Goal: Complete application form

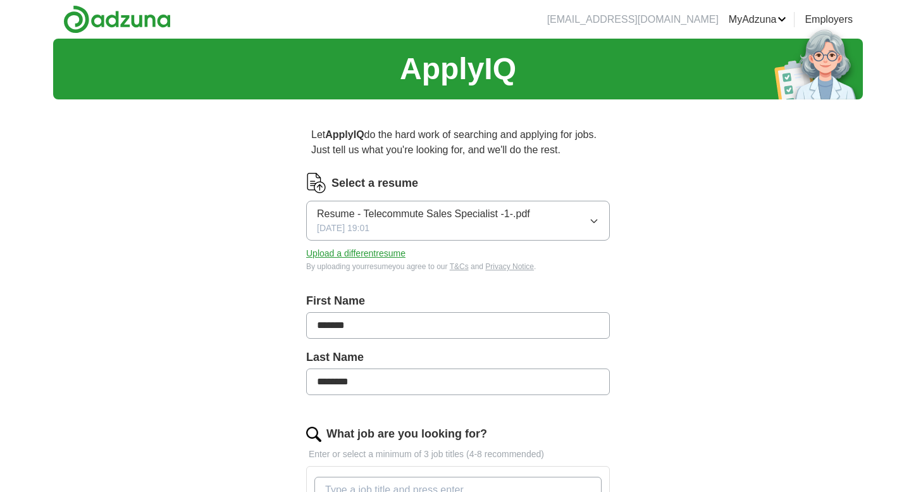
click at [371, 253] on button "Upload a different resume" at bounding box center [355, 253] width 99 height 13
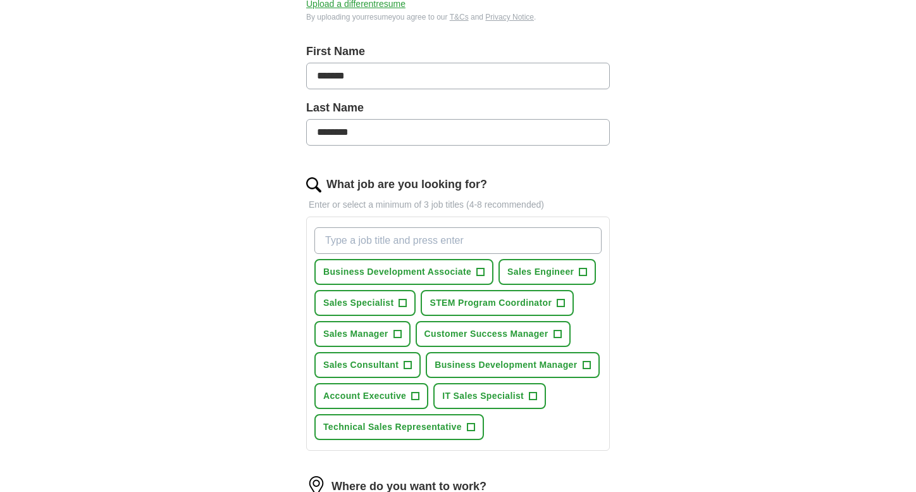
scroll to position [253, 0]
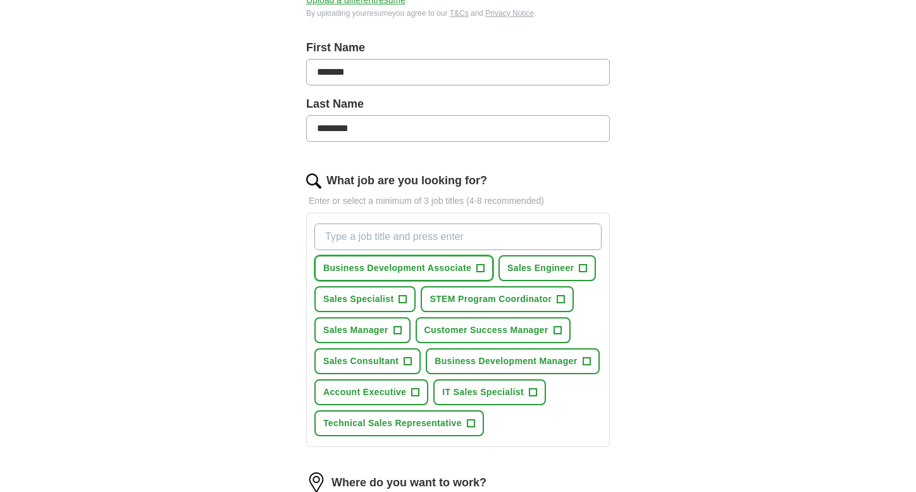
click at [478, 270] on span "+" at bounding box center [481, 268] width 8 height 10
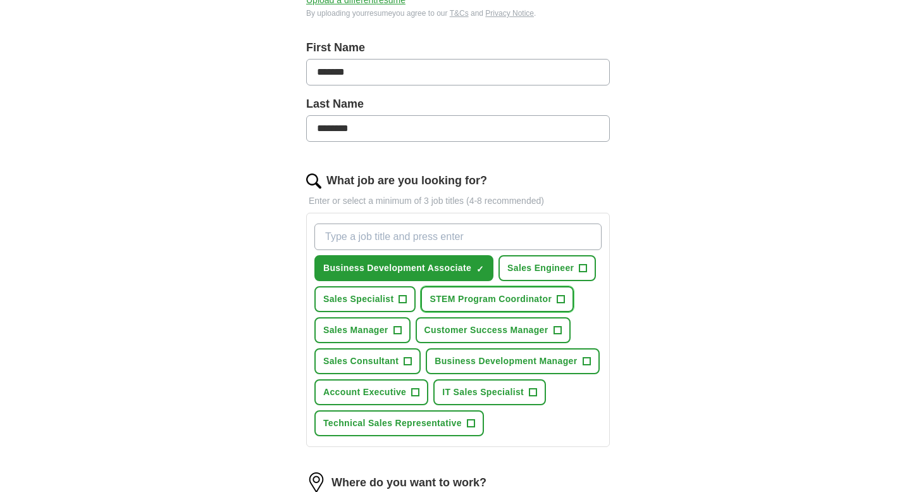
click at [554, 300] on button "STEM Program Coordinator +" at bounding box center [497, 299] width 153 height 26
click at [397, 302] on button "Sales Specialist +" at bounding box center [364, 299] width 101 height 26
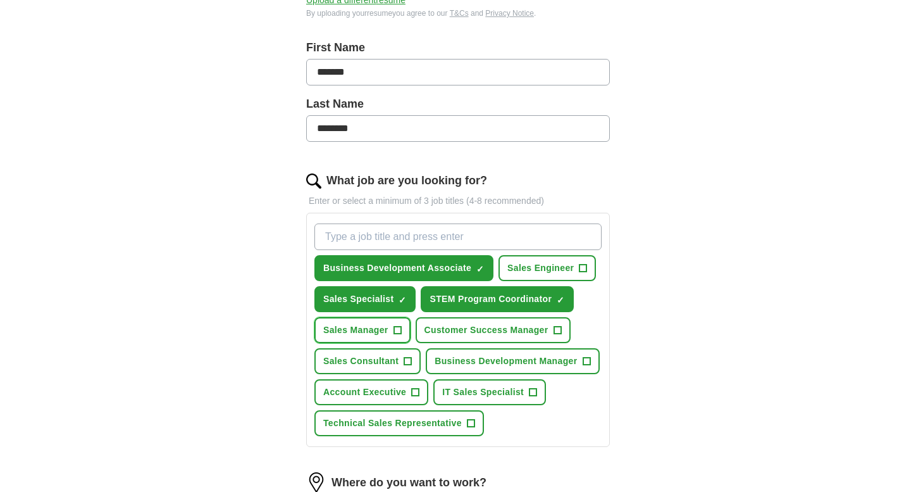
click at [399, 330] on span "+" at bounding box center [398, 330] width 8 height 10
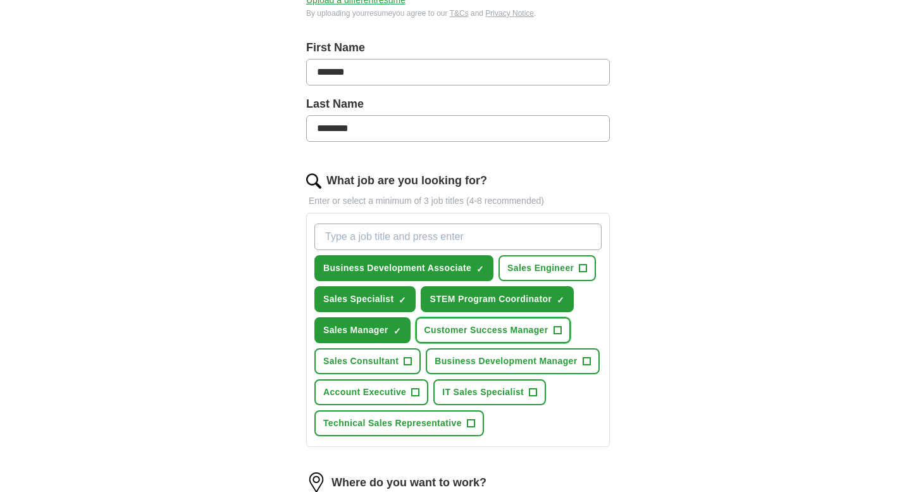
click at [550, 330] on button "Customer Success Manager +" at bounding box center [493, 330] width 155 height 26
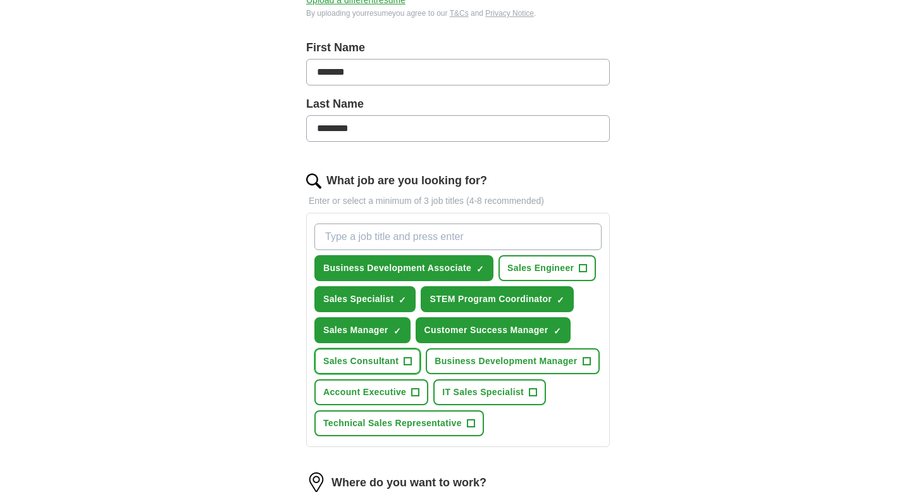
click at [409, 361] on span "+" at bounding box center [408, 361] width 8 height 10
click at [574, 361] on span "Business Development Manager" at bounding box center [506, 360] width 142 height 13
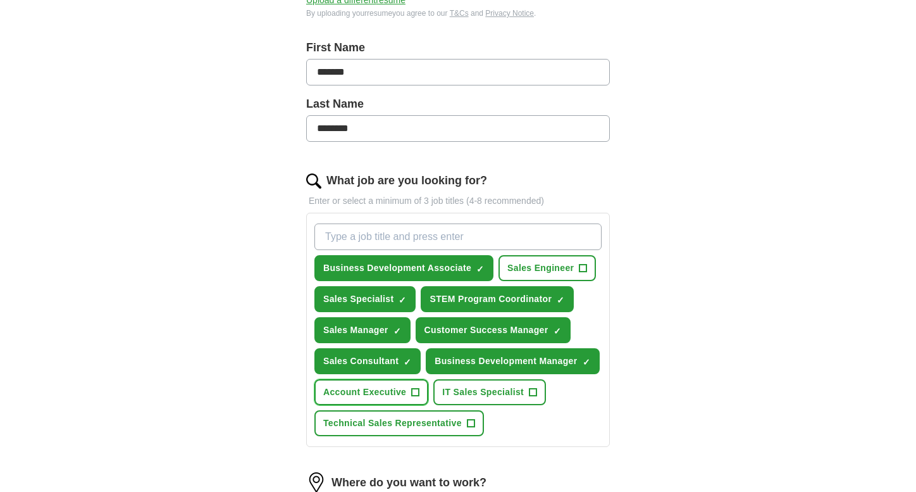
click at [416, 394] on span "+" at bounding box center [416, 392] width 8 height 10
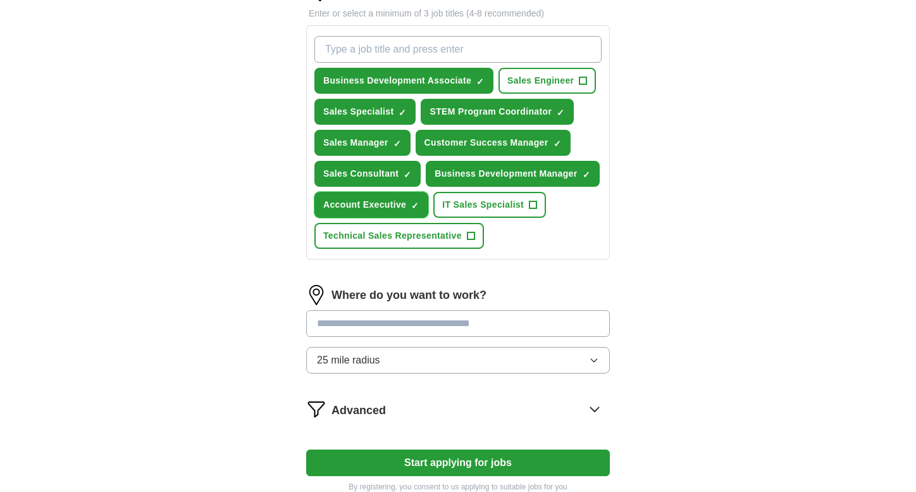
scroll to position [443, 0]
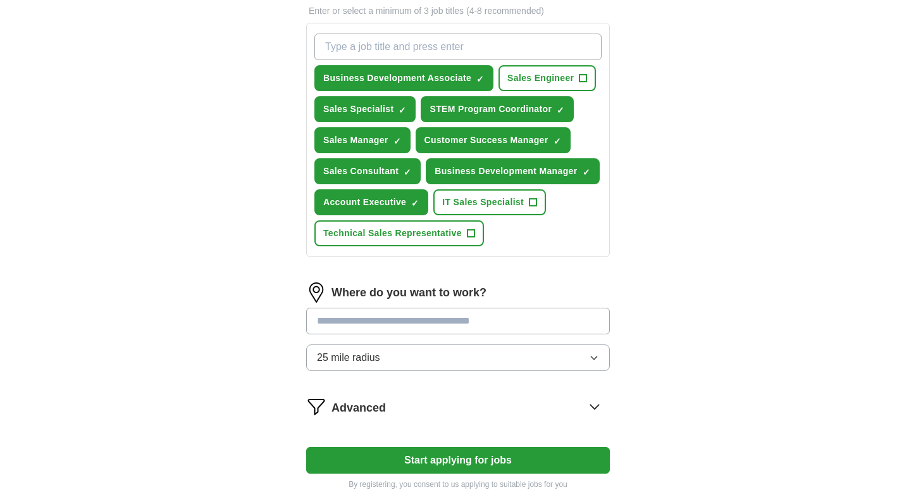
click at [386, 325] on input "text" at bounding box center [458, 320] width 304 height 27
type input "******"
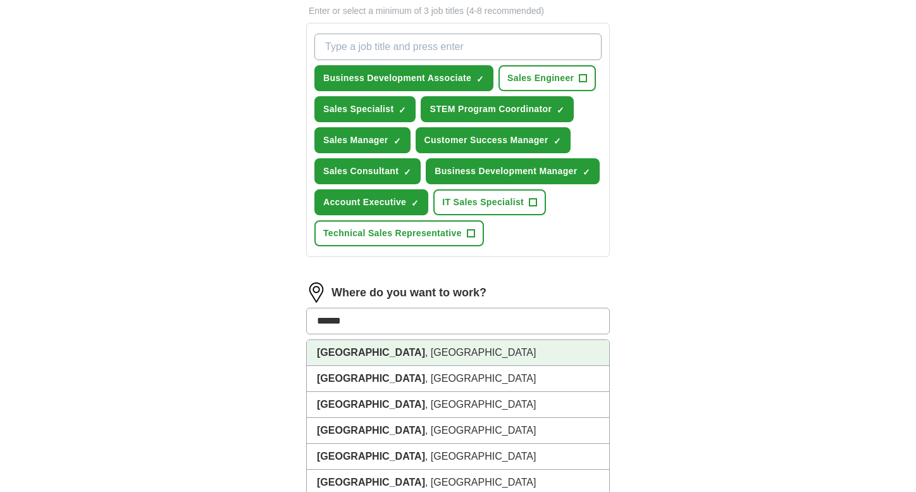
click at [392, 353] on li "[GEOGRAPHIC_DATA] , [GEOGRAPHIC_DATA]" at bounding box center [458, 353] width 302 height 26
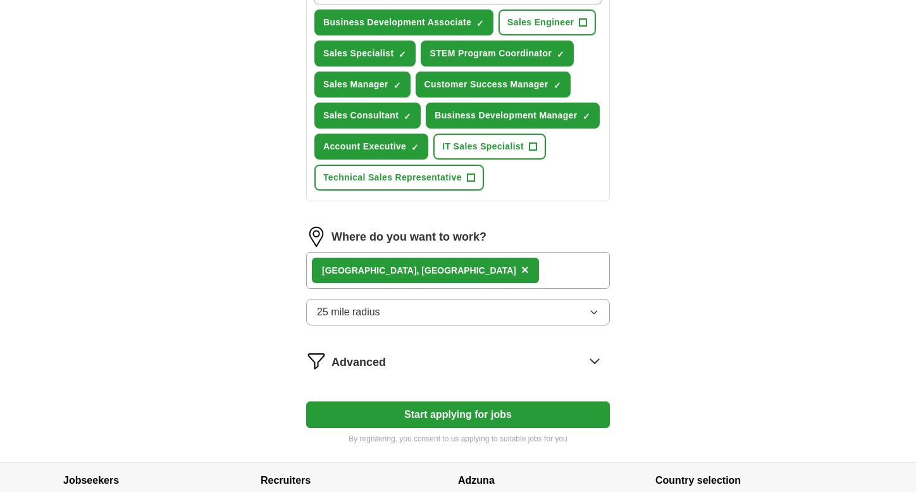
scroll to position [569, 0]
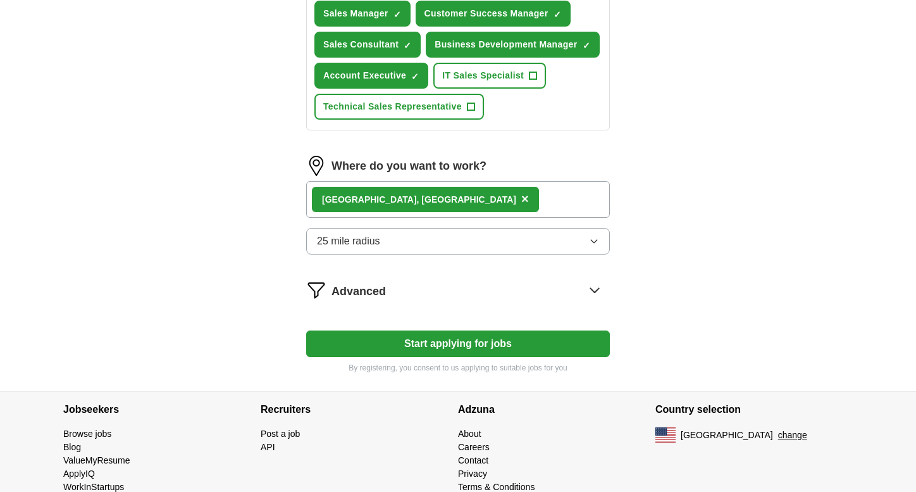
click at [595, 290] on icon at bounding box center [595, 290] width 20 height 20
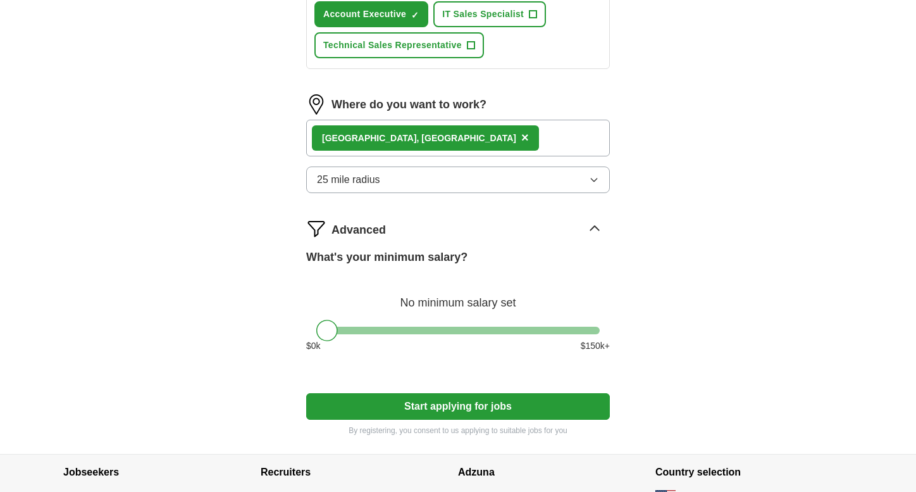
scroll to position [633, 0]
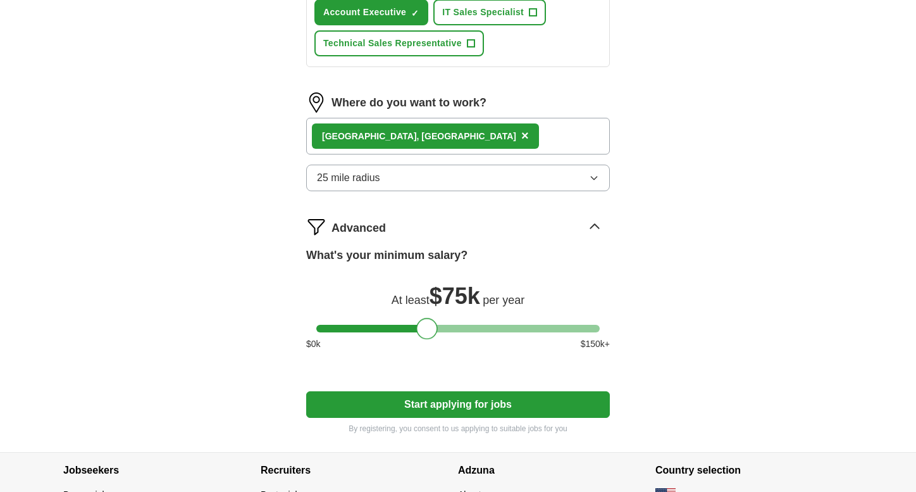
drag, startPoint x: 321, startPoint y: 332, endPoint x: 422, endPoint y: 332, distance: 100.6
click at [422, 332] on div at bounding box center [427, 329] width 22 height 22
drag, startPoint x: 440, startPoint y: 406, endPoint x: 529, endPoint y: 383, distance: 92.2
click at [439, 406] on button "Start applying for jobs" at bounding box center [458, 404] width 304 height 27
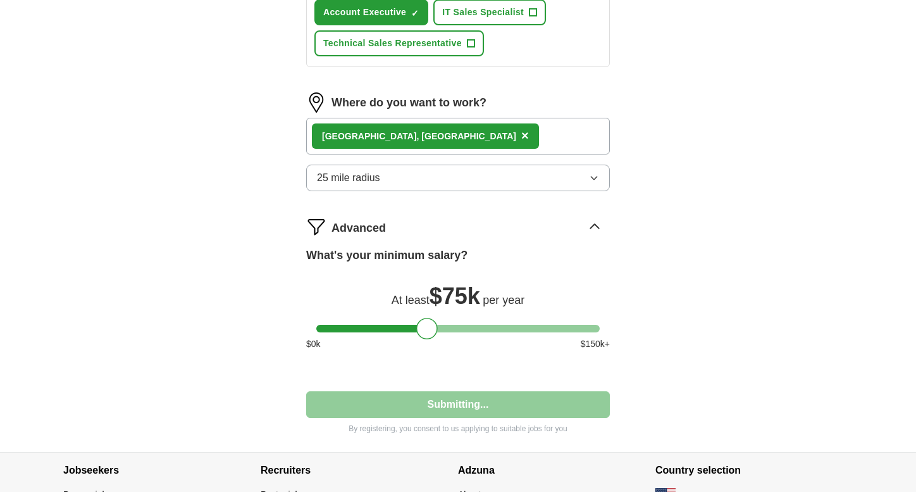
select select "**"
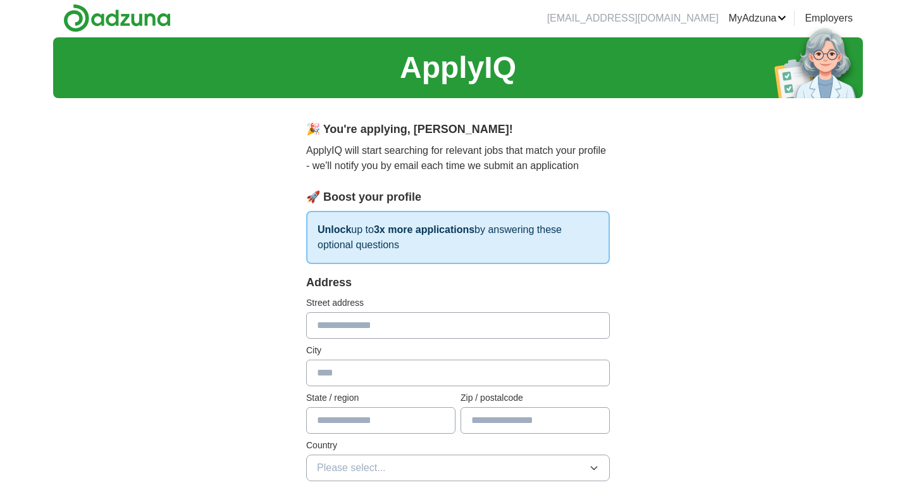
scroll to position [0, 0]
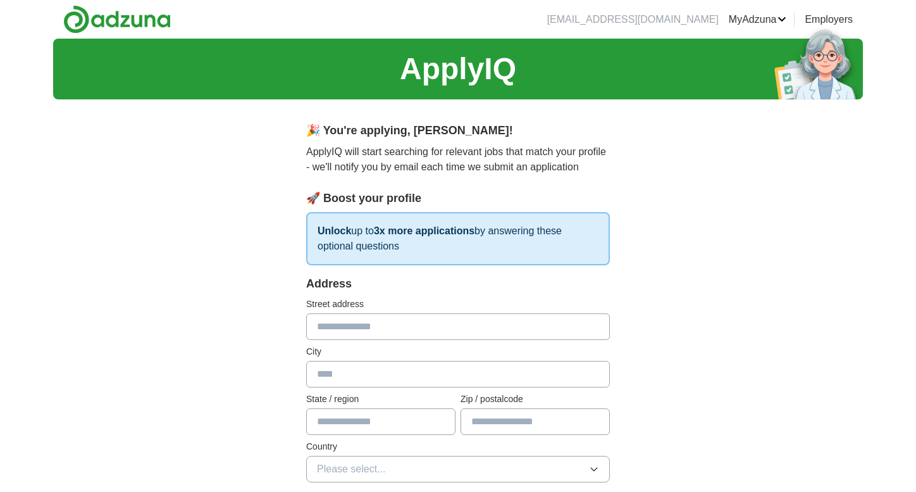
click at [464, 330] on input "text" at bounding box center [458, 326] width 304 height 27
type input "**********"
type input "********"
type input "**"
type input "*****"
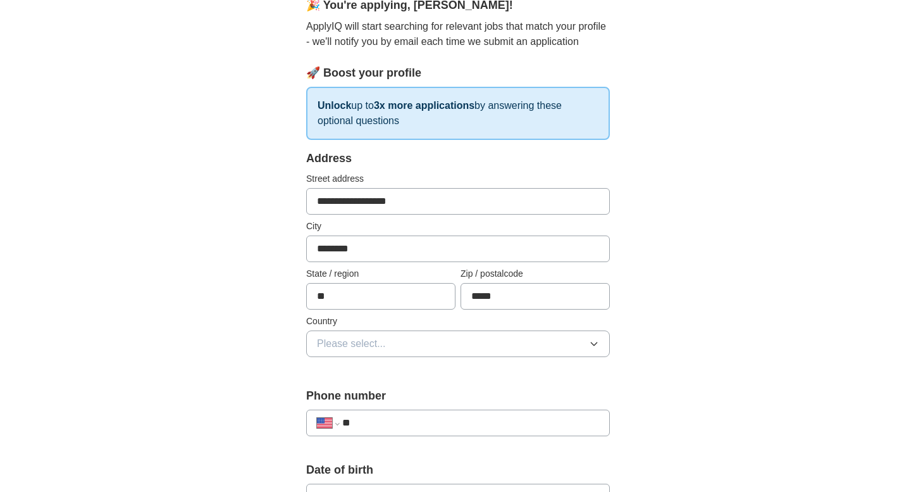
scroll to position [127, 0]
click at [457, 342] on button "Please select..." at bounding box center [458, 342] width 304 height 27
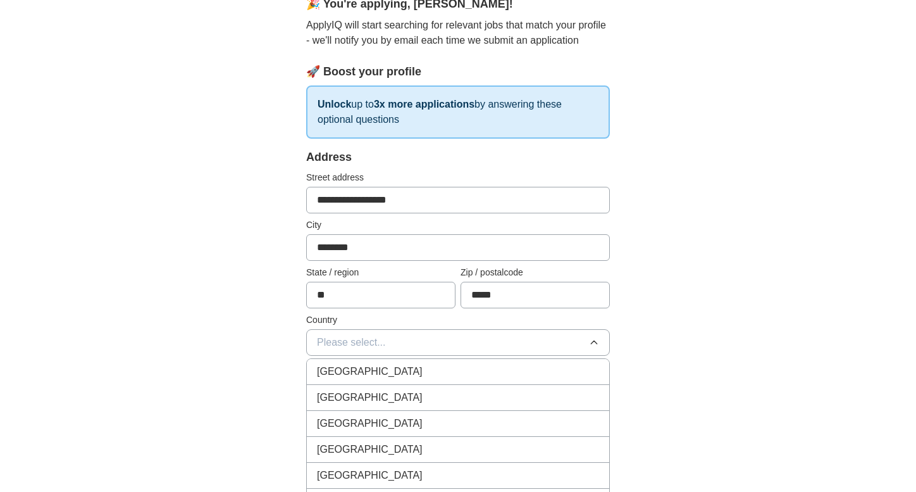
drag, startPoint x: 426, startPoint y: 396, endPoint x: 430, endPoint y: 383, distance: 13.8
click at [425, 396] on div "[GEOGRAPHIC_DATA]" at bounding box center [458, 397] width 282 height 15
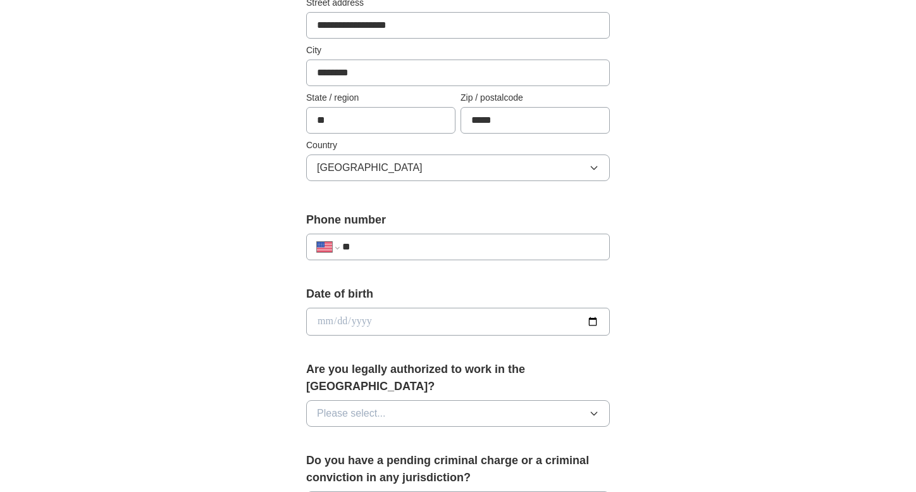
scroll to position [316, 0]
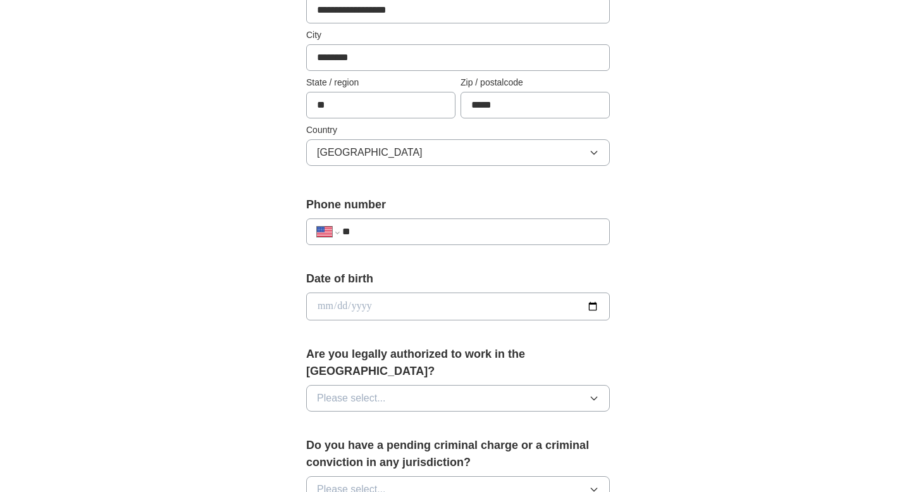
click at [432, 224] on input "**" at bounding box center [470, 231] width 257 height 15
type input "**********"
click at [328, 313] on input "date" at bounding box center [458, 306] width 304 height 28
type input "**********"
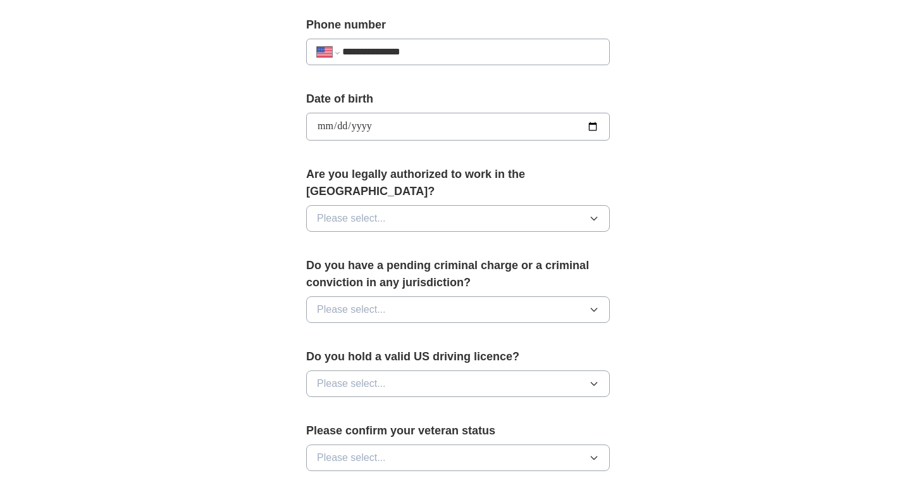
scroll to position [506, 0]
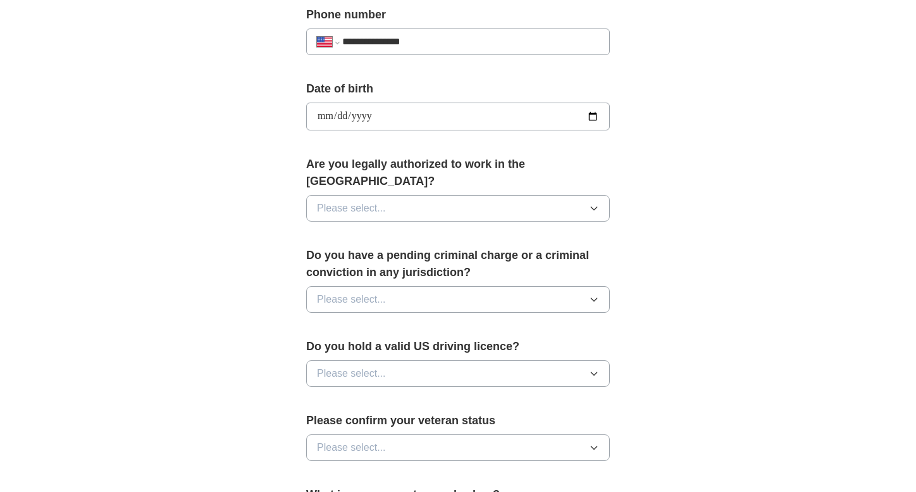
click at [387, 195] on button "Please select..." at bounding box center [458, 208] width 304 height 27
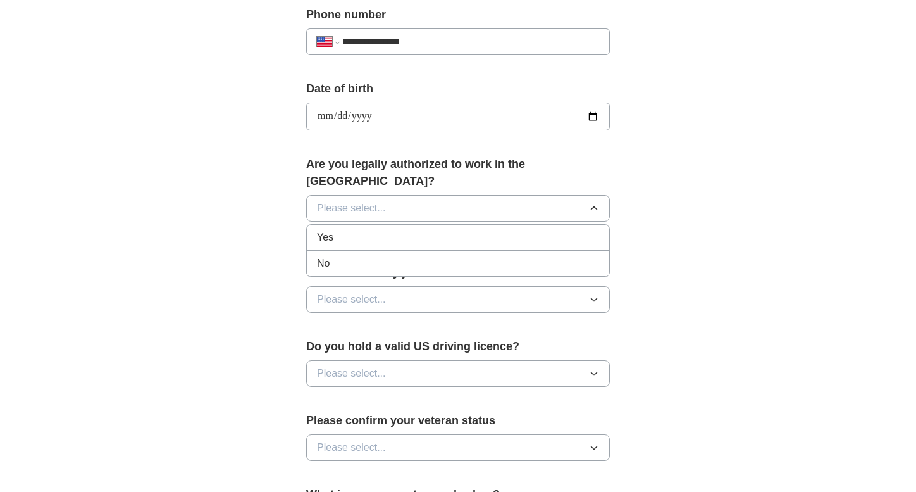
click at [369, 228] on li "Yes" at bounding box center [458, 238] width 302 height 26
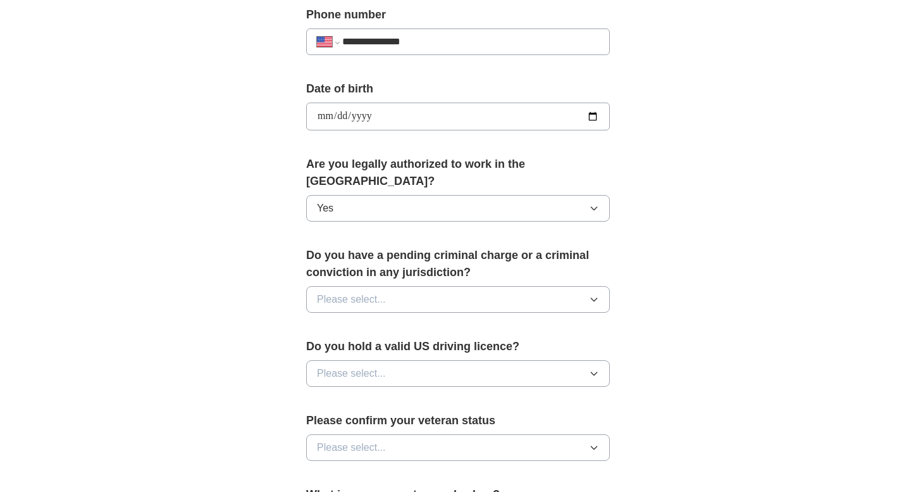
click at [364, 292] on span "Please select..." at bounding box center [351, 299] width 69 height 15
click at [352, 347] on div "No" at bounding box center [458, 354] width 282 height 15
click at [373, 366] on span "Please select..." at bounding box center [351, 373] width 69 height 15
click at [367, 393] on li "Yes" at bounding box center [458, 403] width 302 height 26
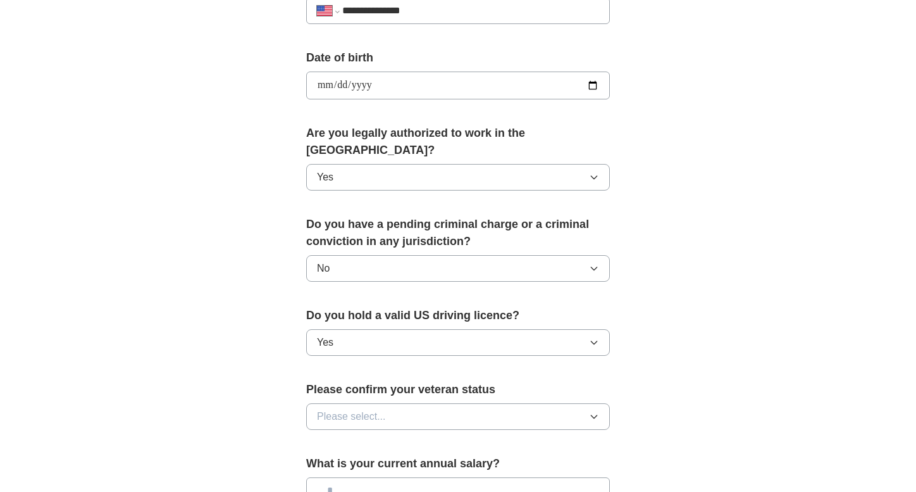
scroll to position [633, 0]
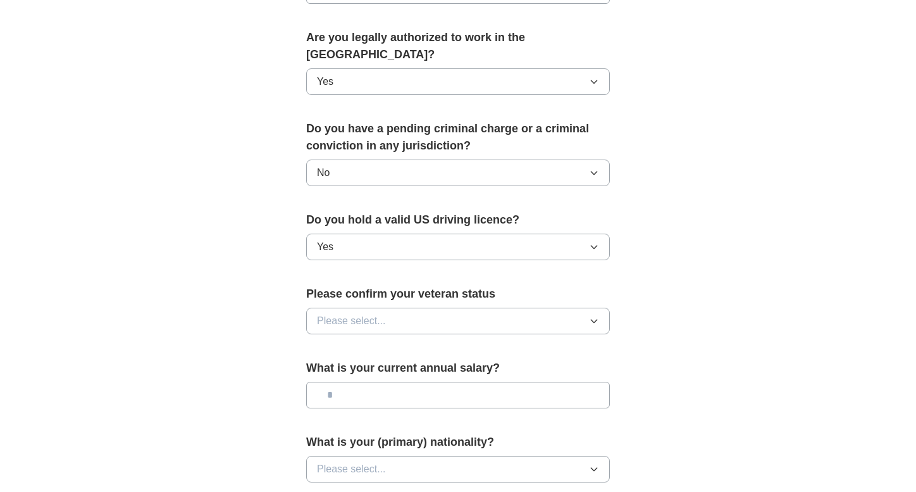
click at [379, 313] on span "Please select..." at bounding box center [351, 320] width 69 height 15
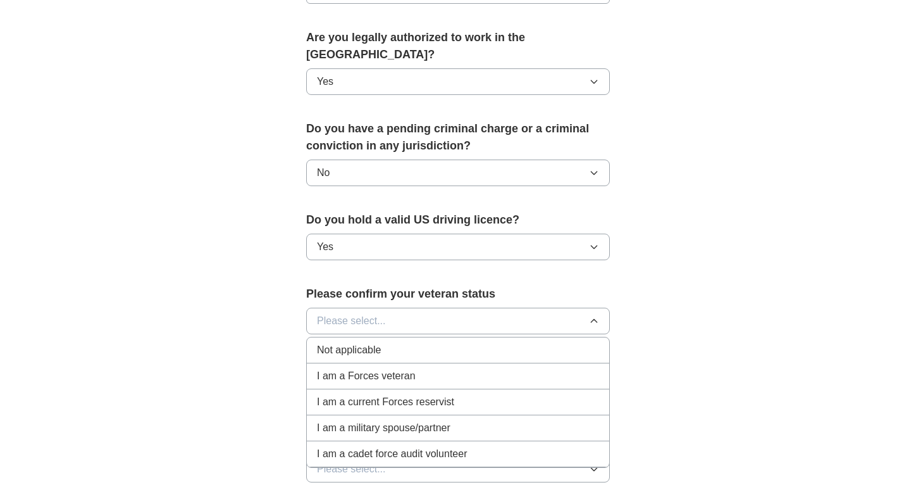
click at [375, 342] on span "Not applicable" at bounding box center [349, 349] width 64 height 15
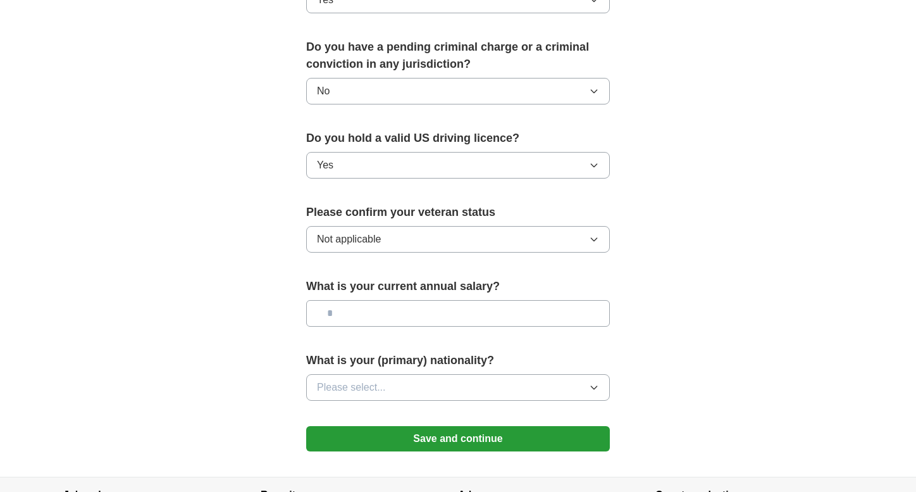
scroll to position [759, 0]
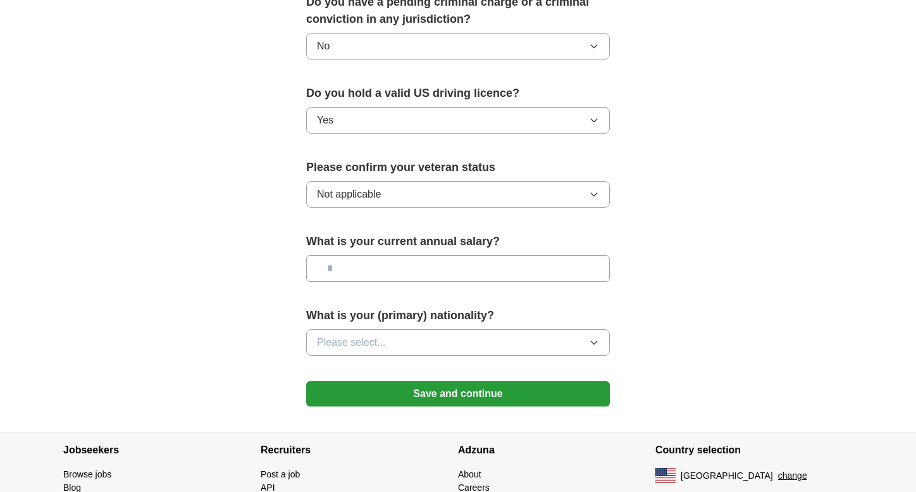
click at [352, 255] on input "text" at bounding box center [458, 268] width 304 height 27
type input "*******"
click at [388, 330] on button "Please select..." at bounding box center [458, 342] width 304 height 27
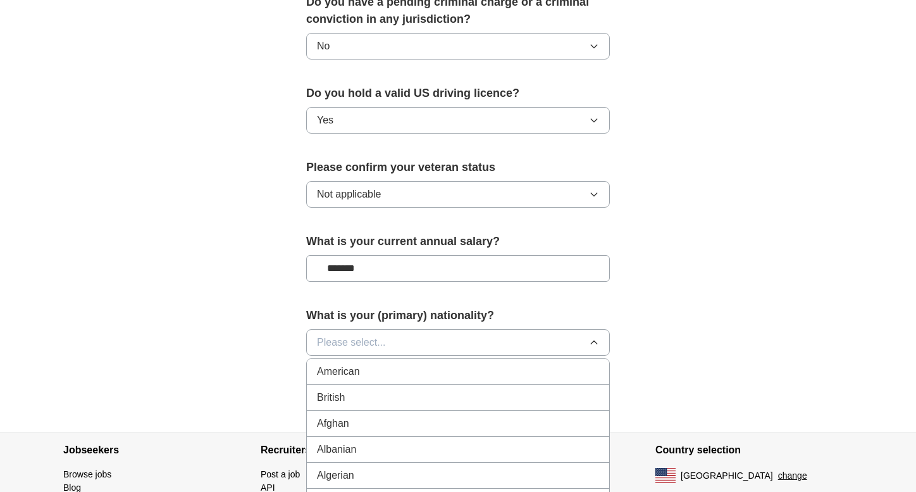
click at [388, 364] on div "American" at bounding box center [458, 371] width 282 height 15
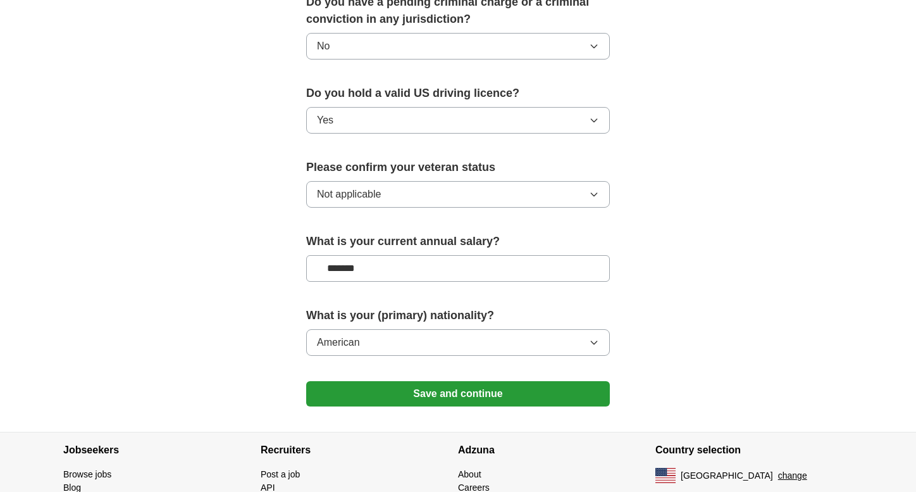
click at [416, 329] on button "American" at bounding box center [458, 342] width 304 height 27
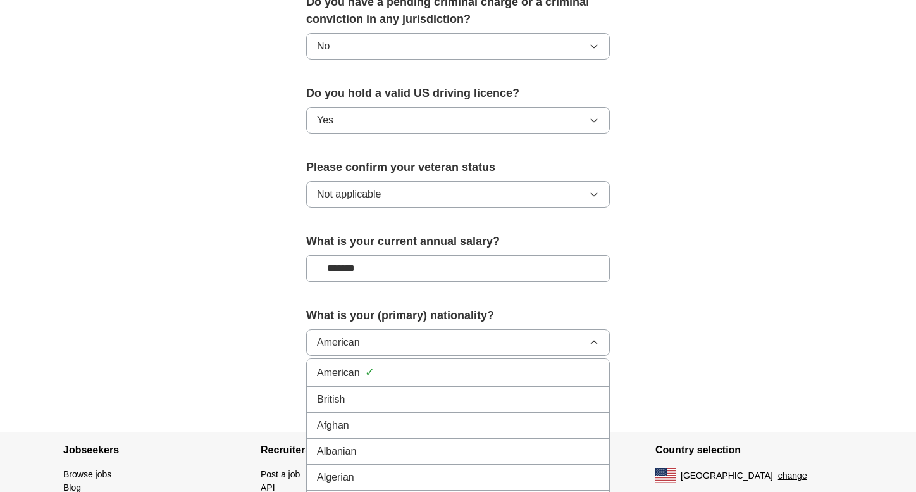
click at [416, 329] on button "American" at bounding box center [458, 342] width 304 height 27
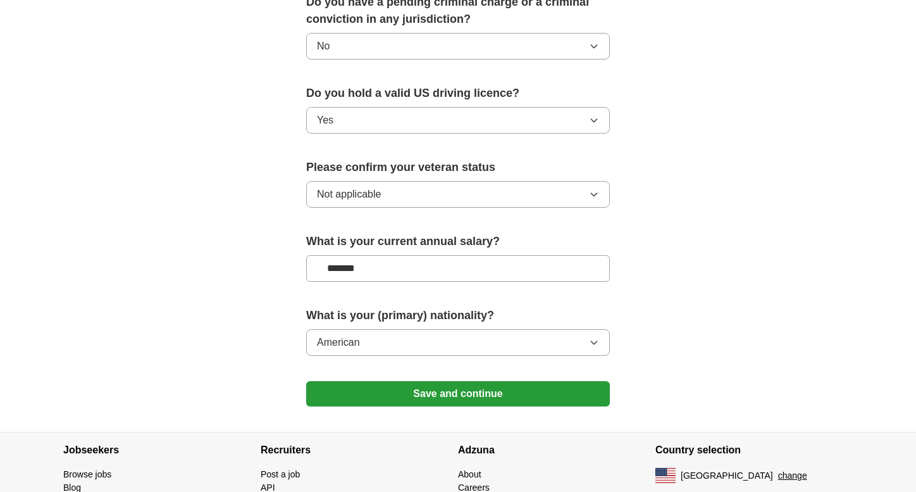
click at [438, 381] on button "Save and continue" at bounding box center [458, 393] width 304 height 25
